Goal: Transaction & Acquisition: Purchase product/service

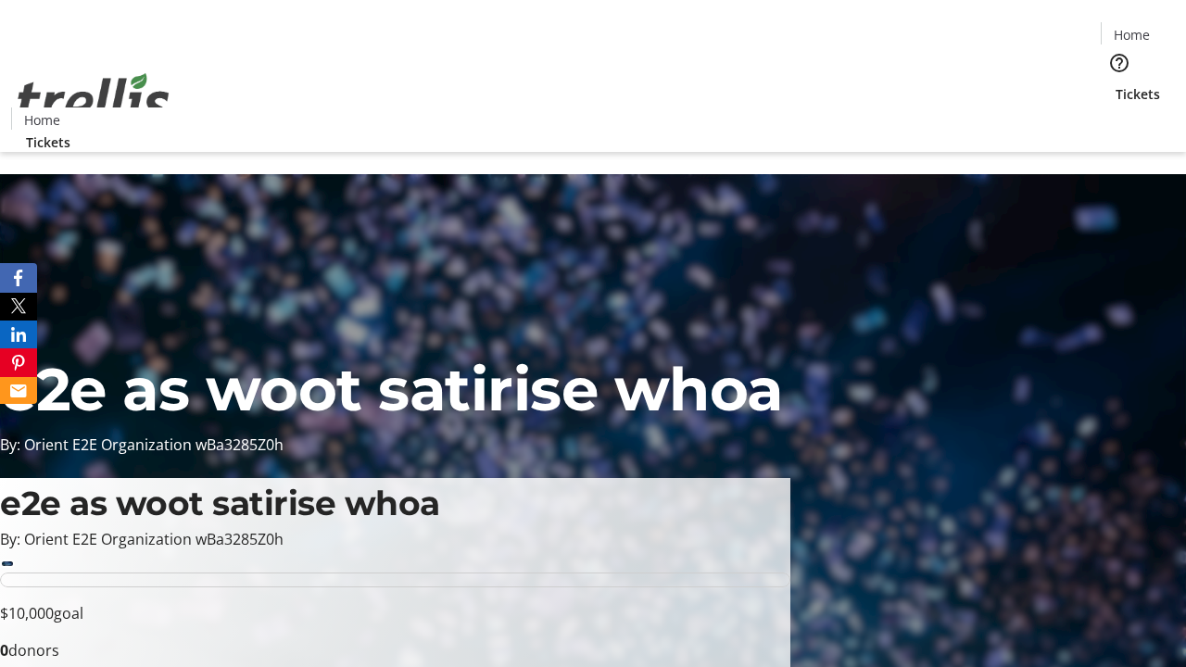
click at [1116, 84] on span "Tickets" at bounding box center [1138, 93] width 44 height 19
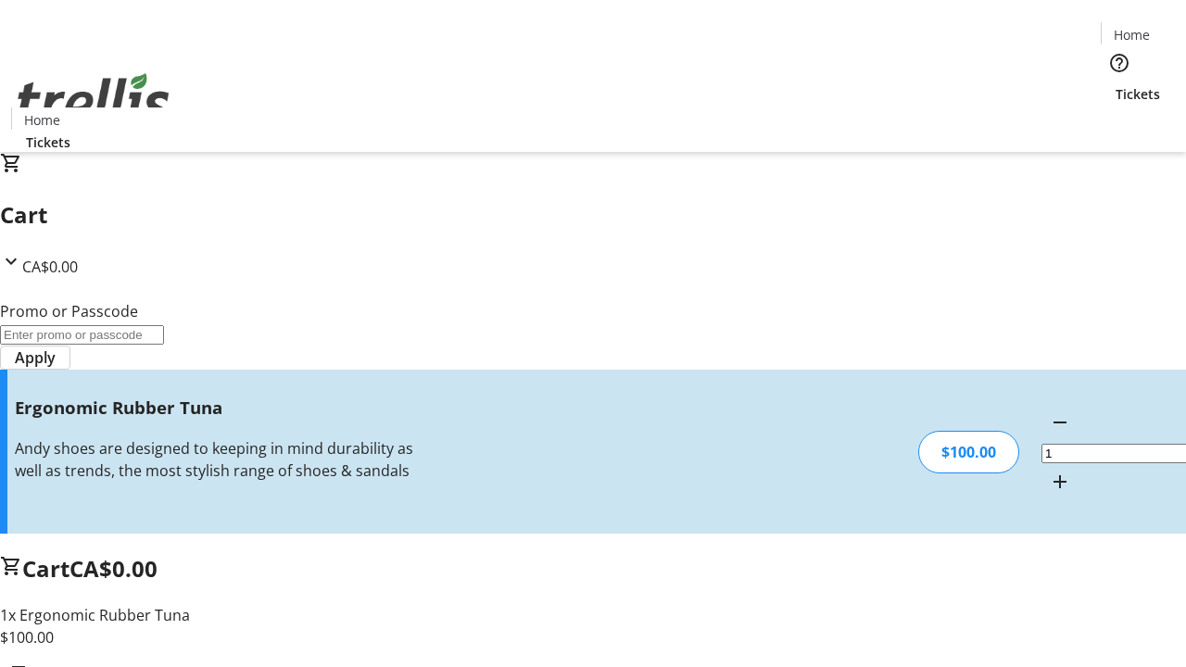
type input "FREE"
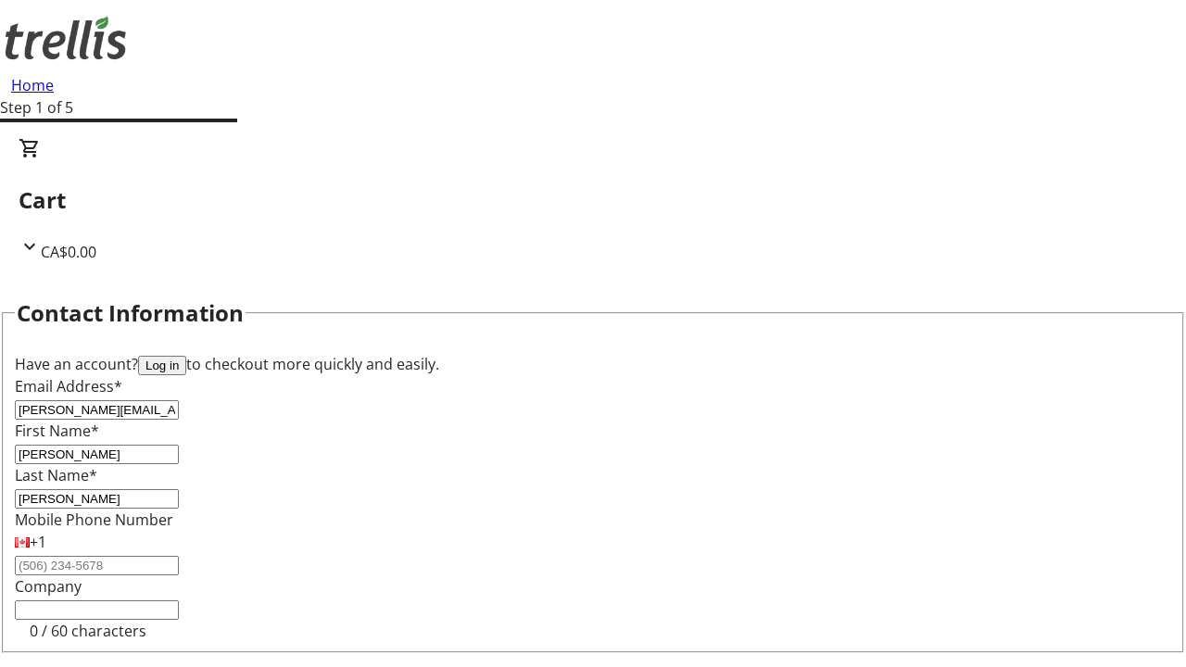
type input "[PERSON_NAME]"
